Goal: Task Accomplishment & Management: Manage account settings

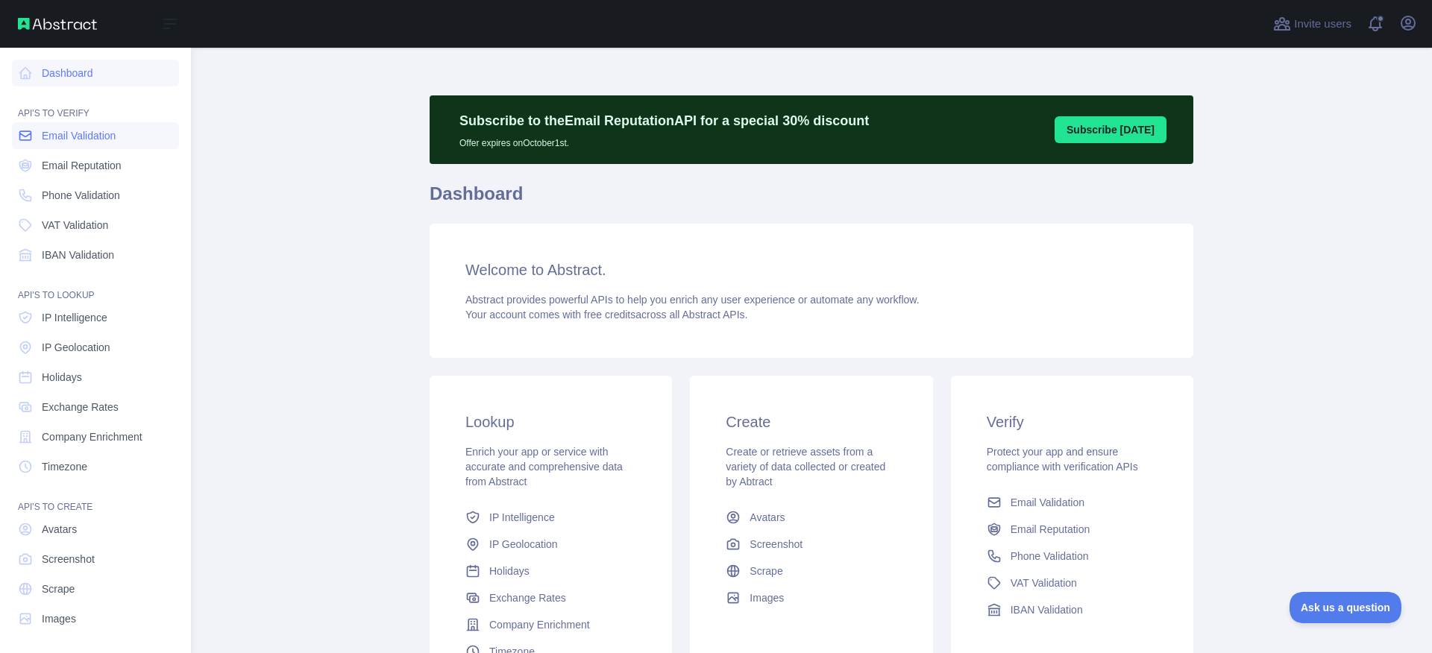
click at [84, 139] on span "Email Validation" at bounding box center [79, 135] width 74 height 15
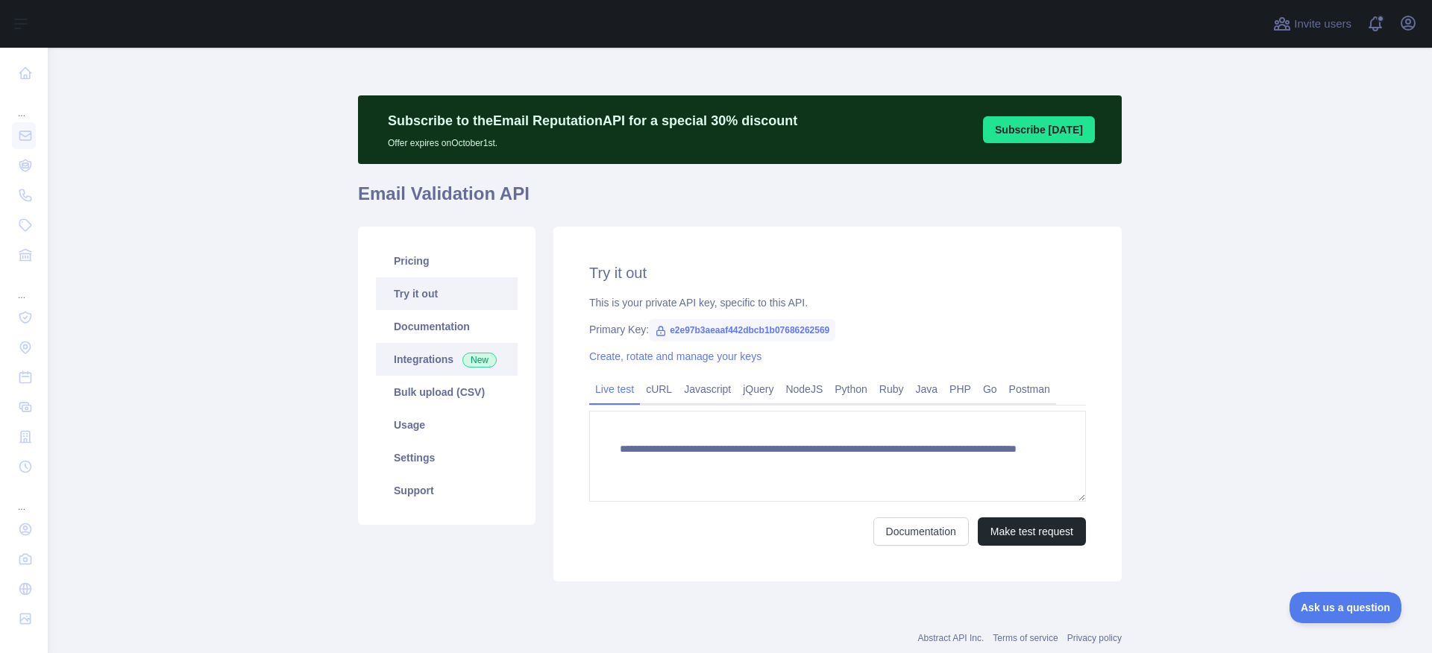
click at [406, 362] on link "Integrations New" at bounding box center [447, 359] width 142 height 33
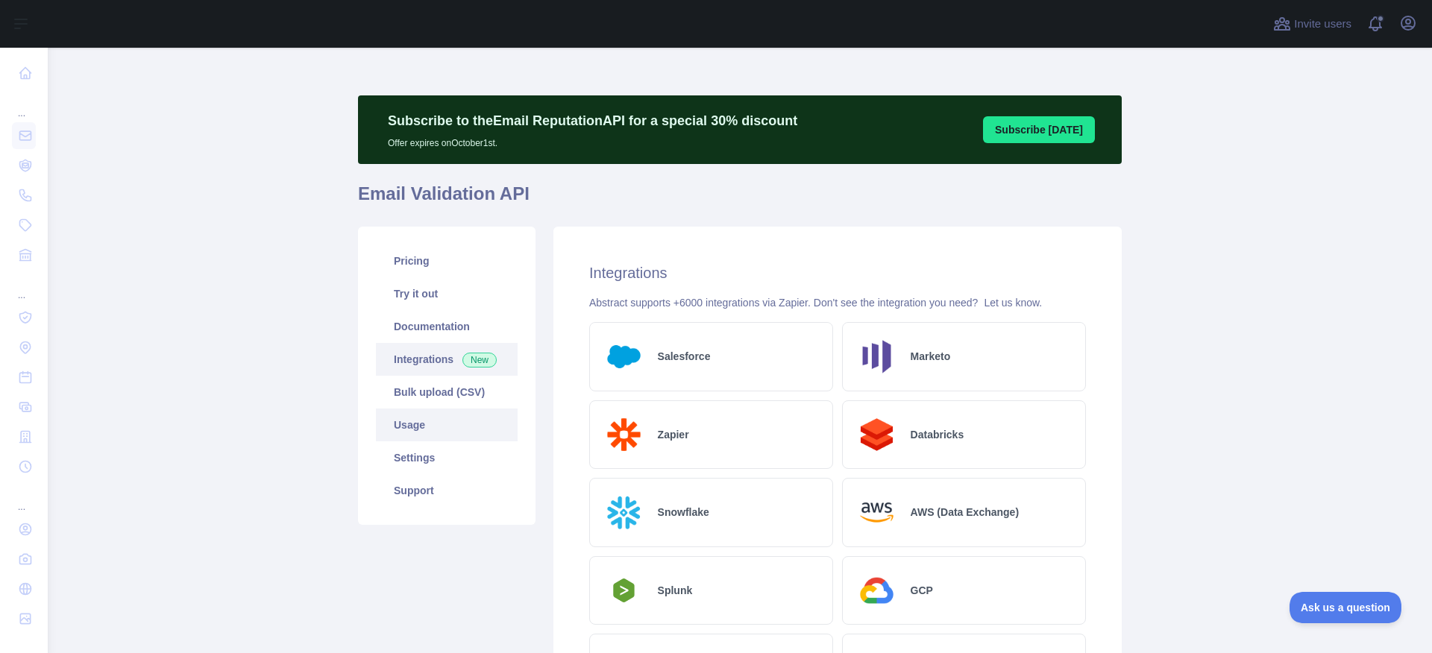
click at [414, 434] on link "Usage" at bounding box center [447, 425] width 142 height 33
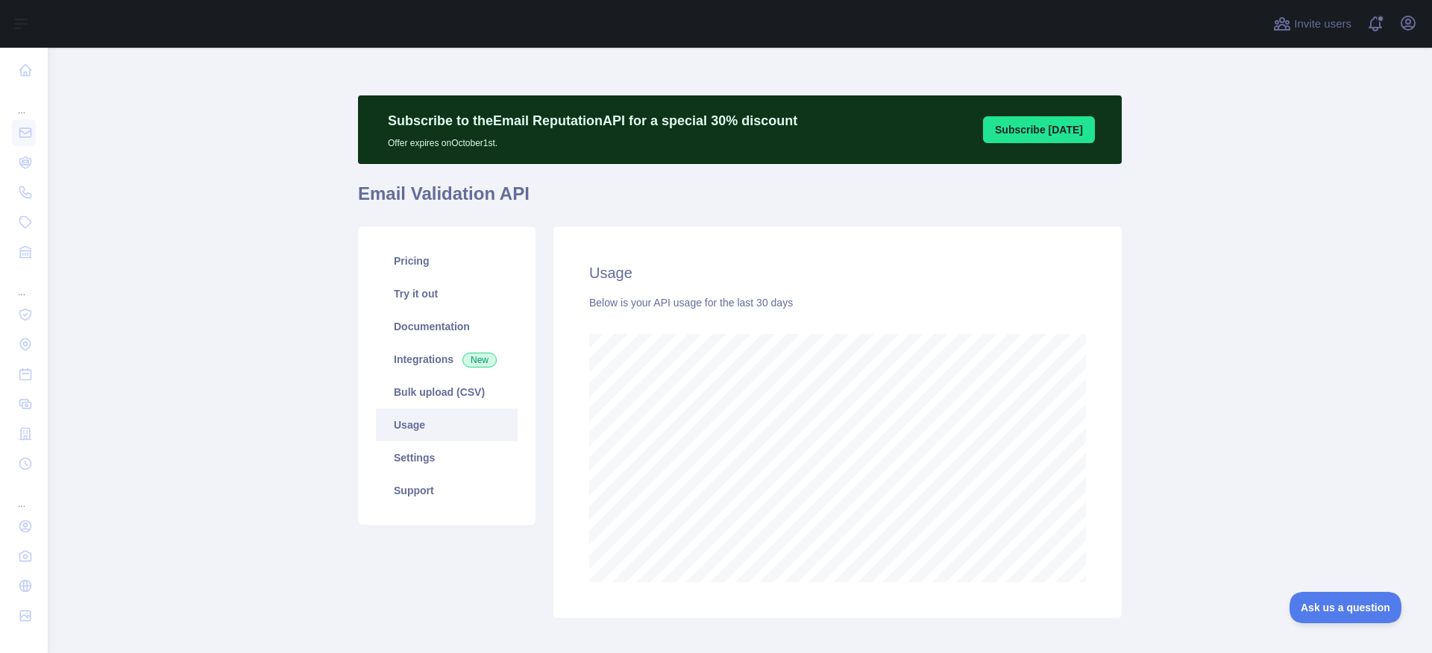
scroll to position [606, 1373]
click at [1409, 34] on button "Open user menu" at bounding box center [1408, 23] width 24 height 24
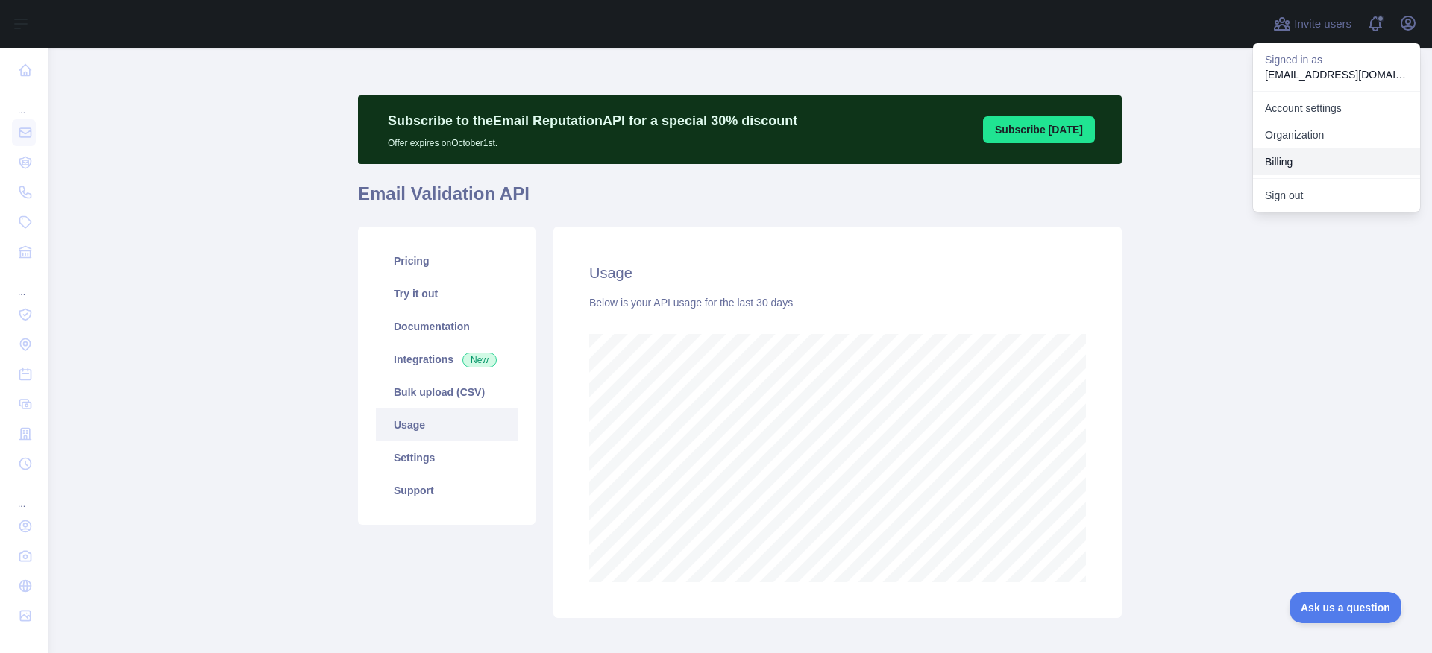
click at [1286, 162] on button "Billing" at bounding box center [1336, 161] width 167 height 27
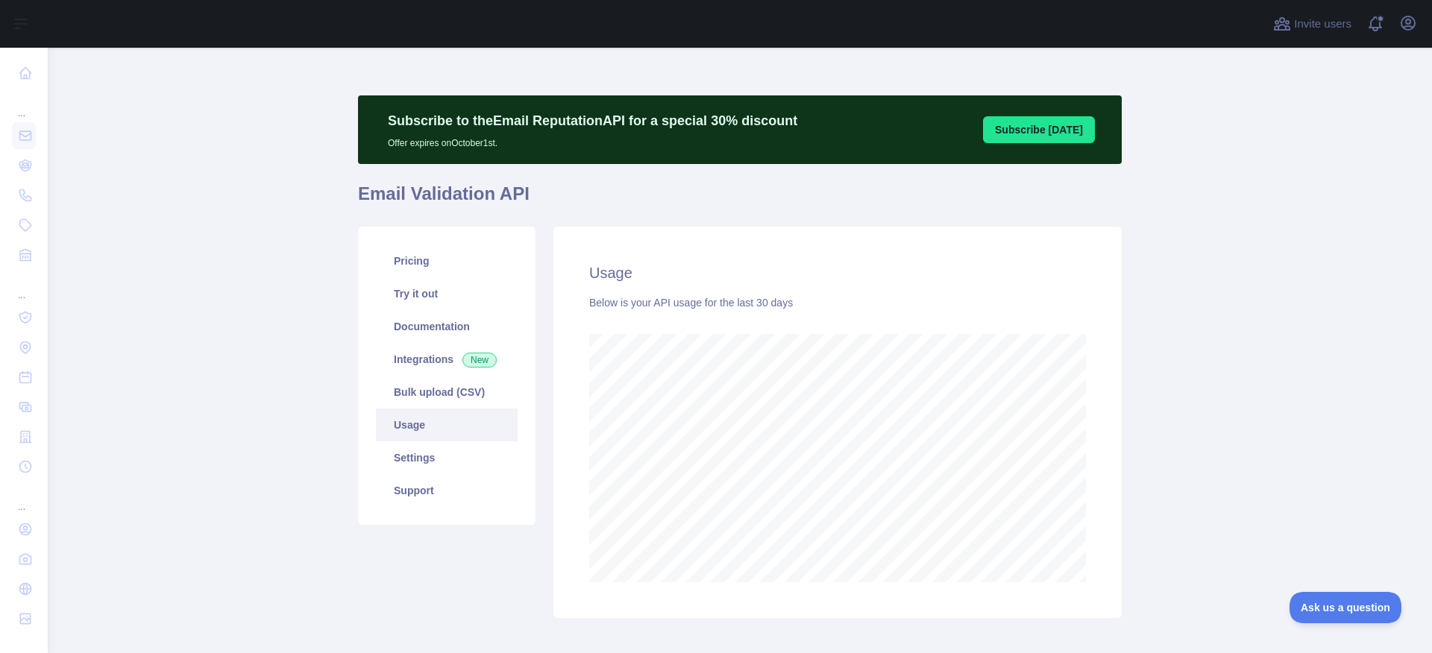
scroll to position [606, 1373]
